Goal: Information Seeking & Learning: Learn about a topic

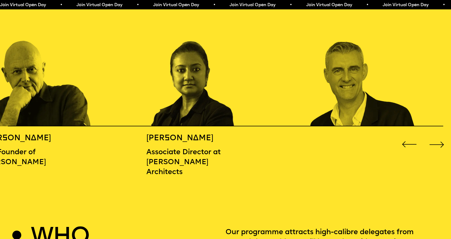
scroll to position [711, 0]
click at [444, 145] on div "Next slide" at bounding box center [437, 145] width 18 height 18
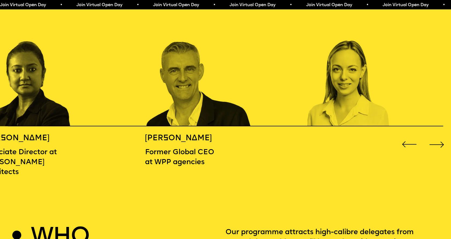
click at [444, 145] on div "Next slide" at bounding box center [437, 145] width 18 height 18
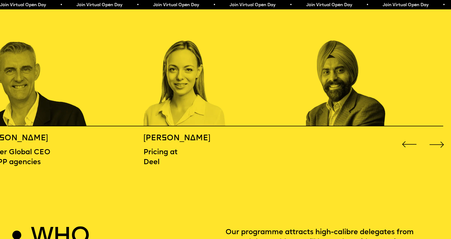
click at [444, 145] on div "Next slide" at bounding box center [437, 145] width 18 height 18
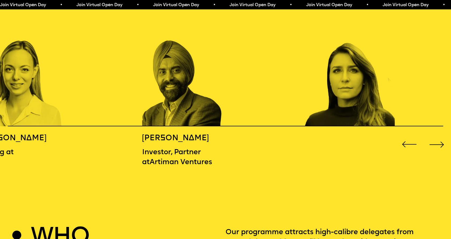
click at [444, 145] on div "Next slide" at bounding box center [437, 145] width 18 height 18
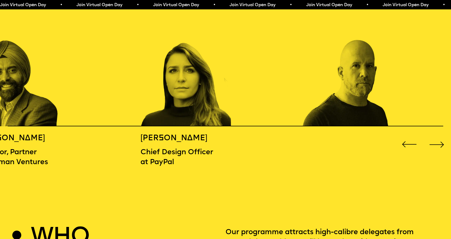
click at [444, 145] on div "Next slide" at bounding box center [437, 145] width 18 height 18
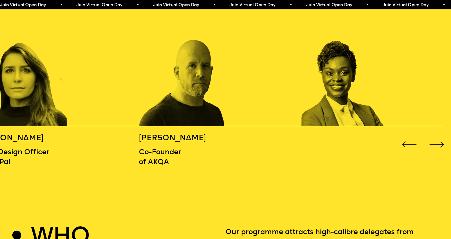
click at [444, 145] on div "Next slide" at bounding box center [437, 145] width 18 height 18
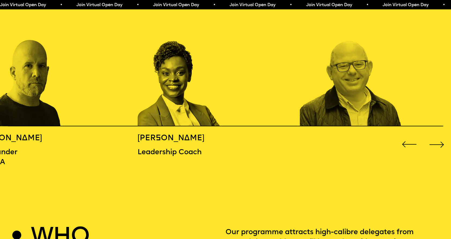
click at [444, 145] on div "Next slide" at bounding box center [437, 145] width 18 height 18
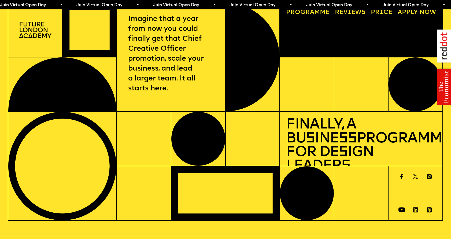
scroll to position [0, 0]
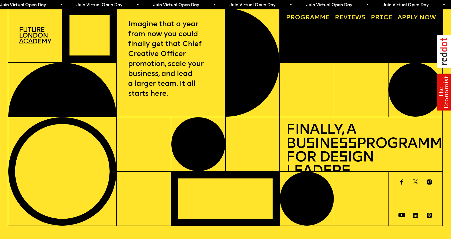
click at [301, 17] on link "Progr a mme" at bounding box center [308, 18] width 50 height 12
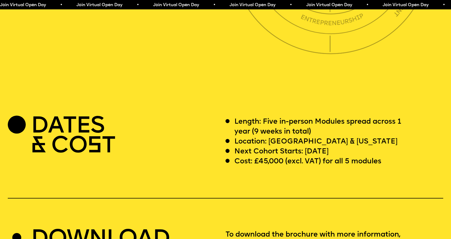
scroll to position [1763, 0]
drag, startPoint x: 254, startPoint y: 180, endPoint x: 286, endPoint y: 178, distance: 31.2
click at [286, 166] on p "Cost: £45,000 (excl. VAT) for all 5 modules" at bounding box center [308, 161] width 147 height 10
copy p "£45,000"
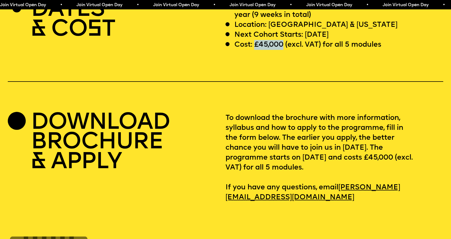
scroll to position [1879, 0]
click at [105, 171] on h2 "DOWNLOAD BROCHURE & APPLY" at bounding box center [100, 143] width 139 height 59
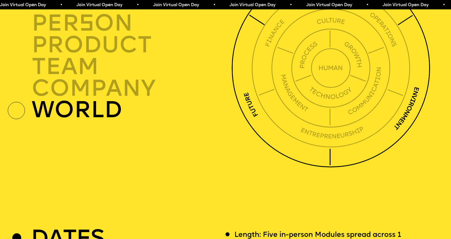
scroll to position [1649, 0]
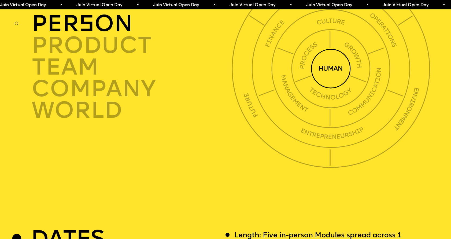
click at [341, 88] on img at bounding box center [331, 69] width 40 height 40
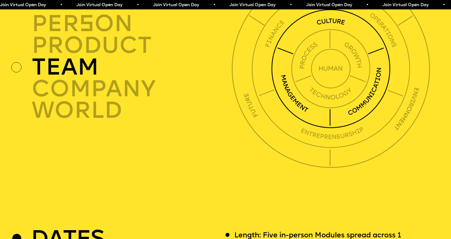
click at [297, 114] on img at bounding box center [331, 68] width 119 height 119
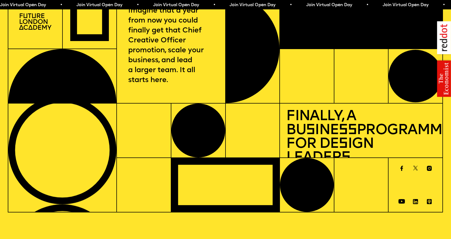
scroll to position [0, 0]
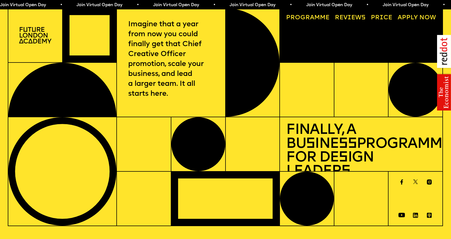
click at [311, 16] on span "a" at bounding box center [312, 18] width 4 height 6
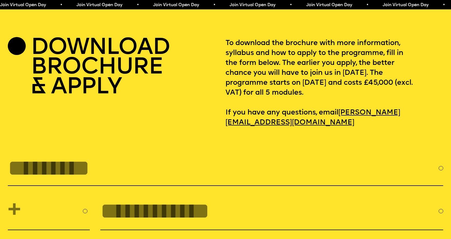
scroll to position [1955, 0]
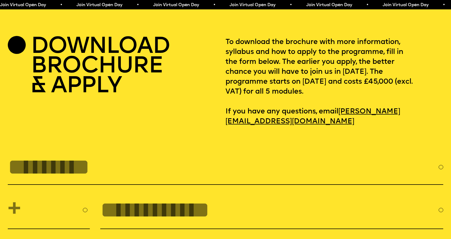
click at [253, 128] on link "[PERSON_NAME][EMAIL_ADDRESS][DOMAIN_NAME]" at bounding box center [313, 116] width 175 height 23
click at [382, 127] on p "To download the brochure with more information, syllabus and how to apply to th…" at bounding box center [335, 81] width 218 height 89
click at [259, 117] on p "To download the brochure with more information, syllabus and how to apply to th…" at bounding box center [335, 81] width 218 height 89
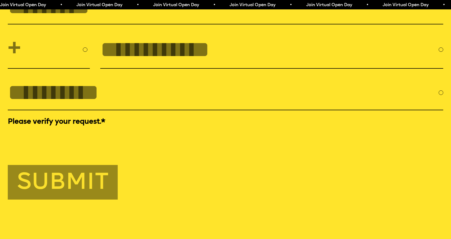
scroll to position [2116, 0]
